Goal: Task Accomplishment & Management: Manage account settings

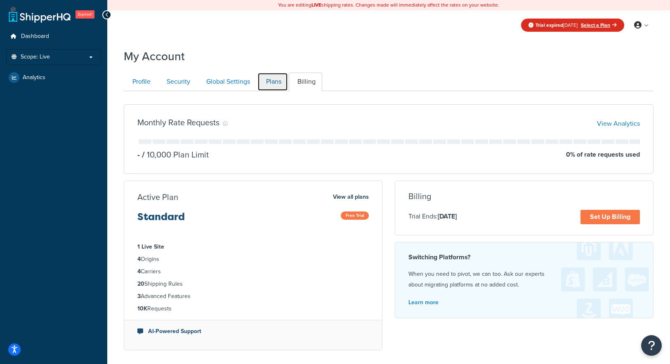
click at [268, 78] on link "Plans" at bounding box center [272, 82] width 31 height 19
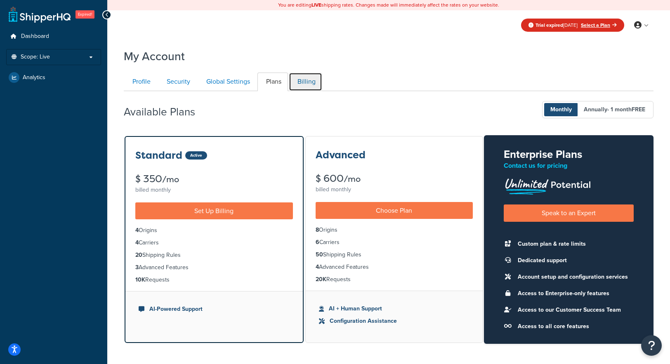
click at [309, 83] on link "Billing" at bounding box center [305, 82] width 33 height 19
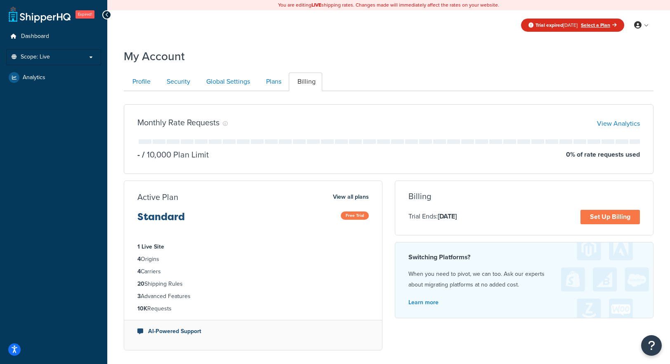
scroll to position [79, 0]
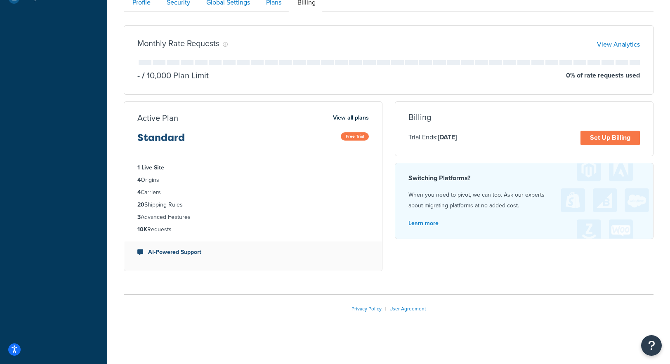
click at [267, 169] on li "1 Live Site" at bounding box center [252, 167] width 231 height 9
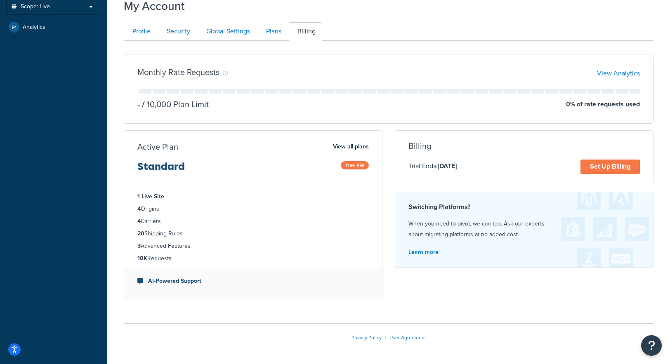
scroll to position [12, 0]
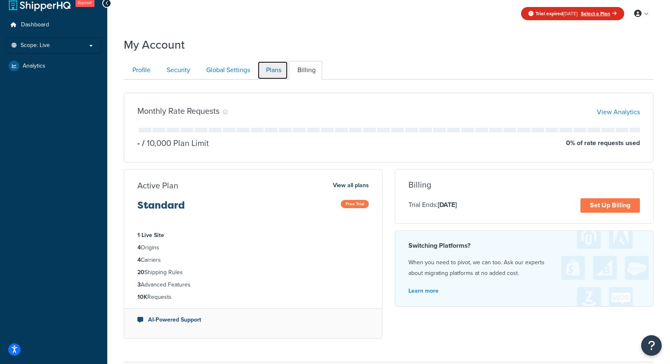
click at [275, 69] on link "Plans" at bounding box center [272, 70] width 31 height 19
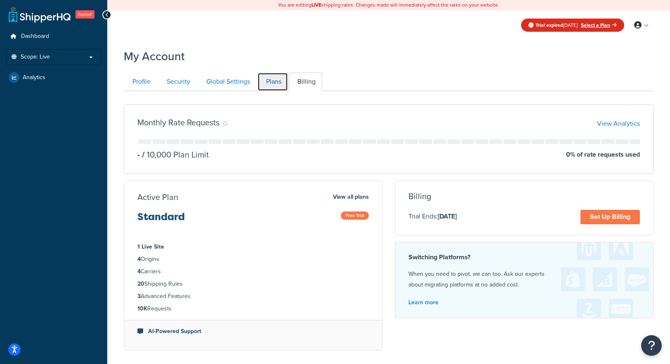
click at [272, 82] on link "Plans" at bounding box center [272, 82] width 31 height 19
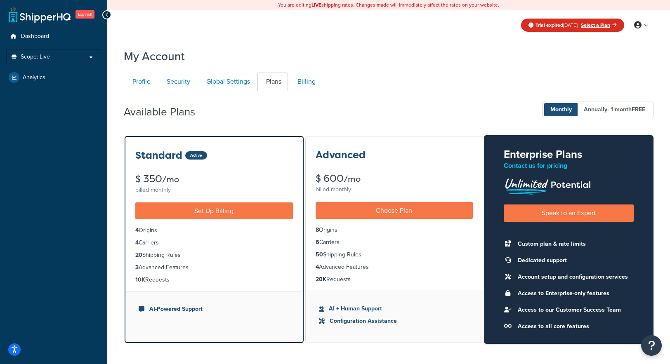
scroll to position [76, 0]
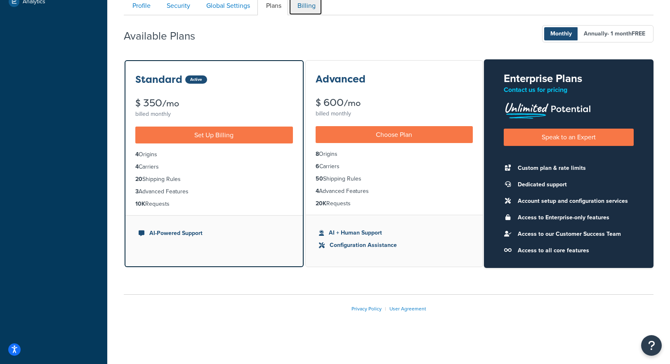
click at [308, 10] on link "Billing" at bounding box center [305, 6] width 33 height 19
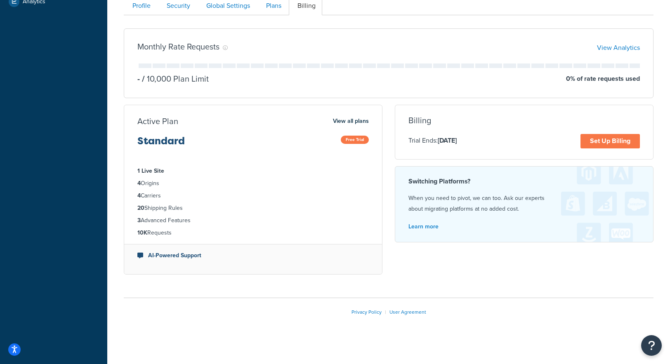
scroll to position [79, 0]
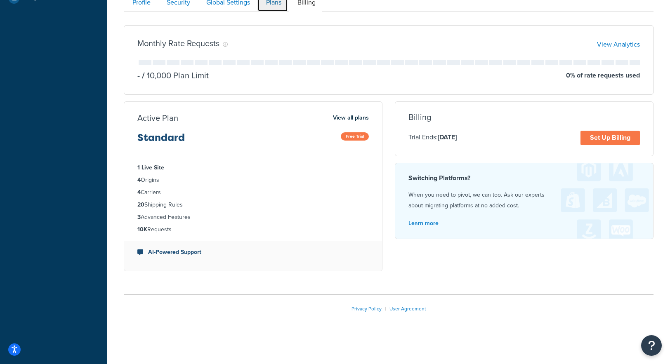
click at [278, 7] on link "Plans" at bounding box center [272, 2] width 31 height 19
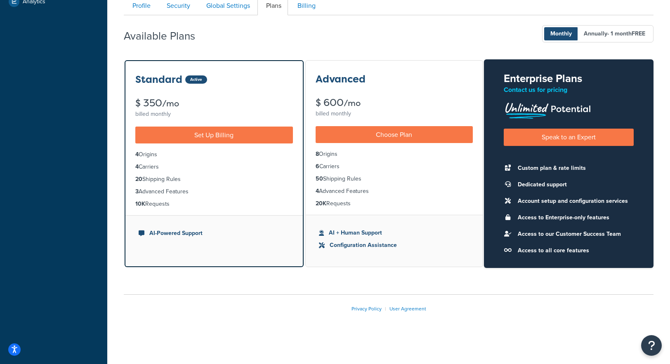
scroll to position [76, 0]
click at [301, 5] on link "Billing" at bounding box center [305, 6] width 33 height 19
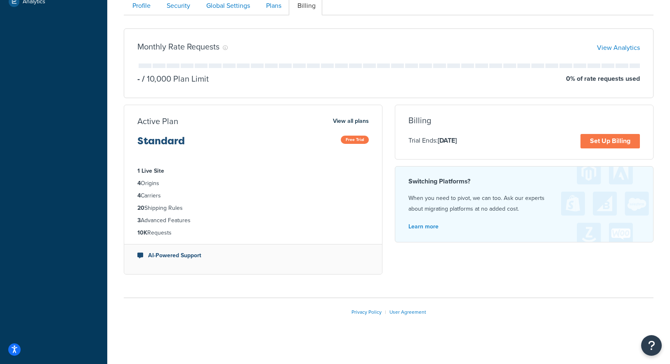
scroll to position [79, 0]
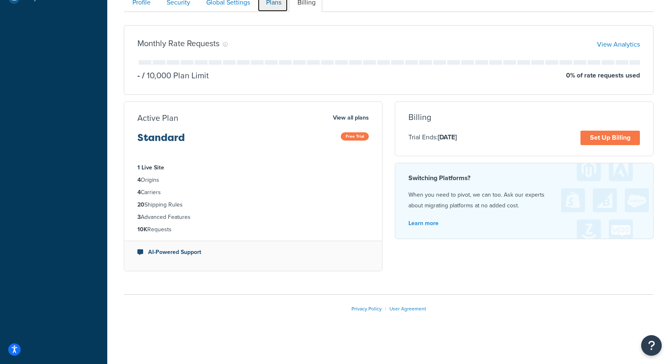
click at [275, 5] on link "Plans" at bounding box center [272, 2] width 31 height 19
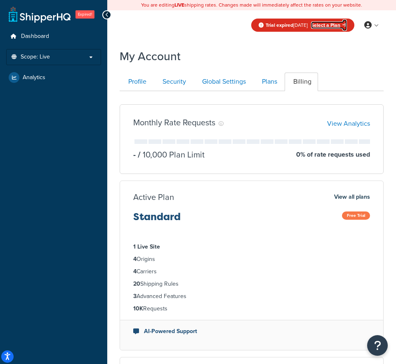
click at [330, 24] on link "Select a Plan" at bounding box center [329, 24] width 36 height 7
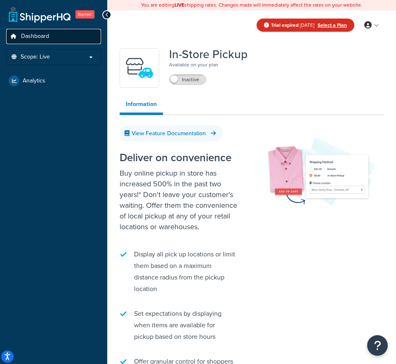
click at [87, 36] on link "Dashboard" at bounding box center [53, 36] width 95 height 15
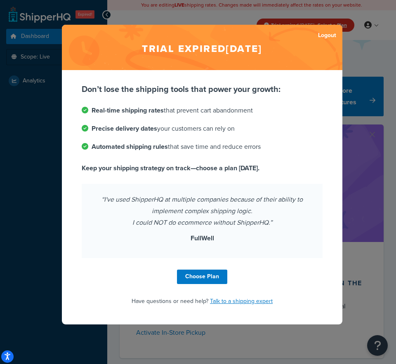
click at [23, 91] on div "Trial expired Apr 30, 2025 Logout Don’t lose the shipping tools that power your…" at bounding box center [198, 182] width 396 height 364
click at [116, 37] on h2 "Trial expired Apr 30, 2025" at bounding box center [202, 47] width 280 height 45
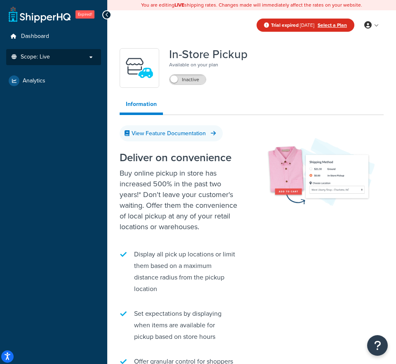
click at [93, 55] on p "Scope: Live" at bounding box center [53, 57] width 87 height 7
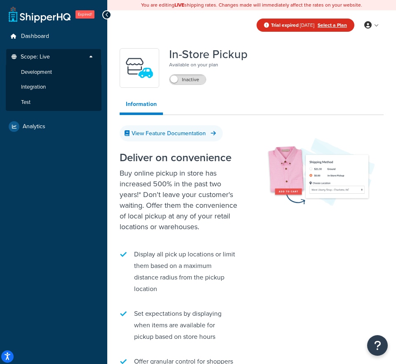
click at [93, 55] on p "Scope: Live" at bounding box center [53, 59] width 87 height 11
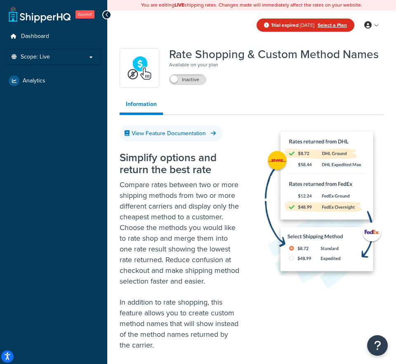
click at [110, 16] on div at bounding box center [106, 14] width 9 height 9
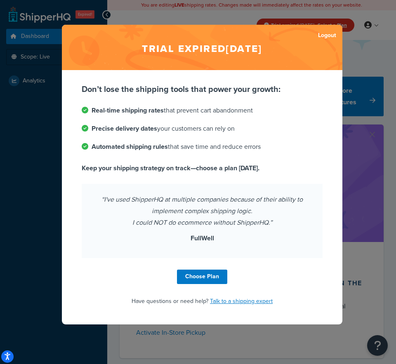
click at [365, 90] on div "Trial expired Apr 30, 2025 Logout Don’t lose the shipping tools that power your…" at bounding box center [198, 182] width 396 height 364
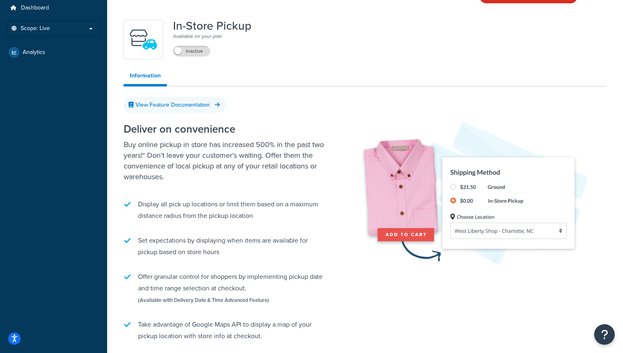
scroll to position [97, 0]
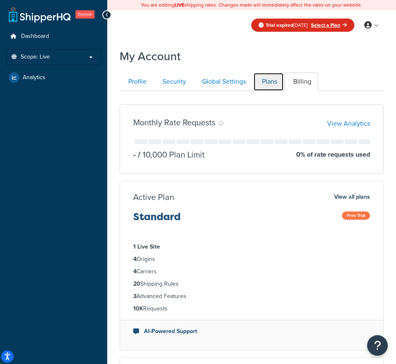
click at [268, 87] on link "Plans" at bounding box center [268, 82] width 31 height 19
